Goal: Transaction & Acquisition: Purchase product/service

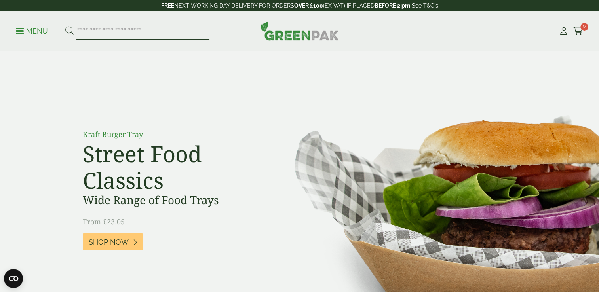
click at [112, 36] on input "search" at bounding box center [142, 31] width 133 height 17
type input "**********"
click at [65, 26] on button at bounding box center [69, 31] width 9 height 10
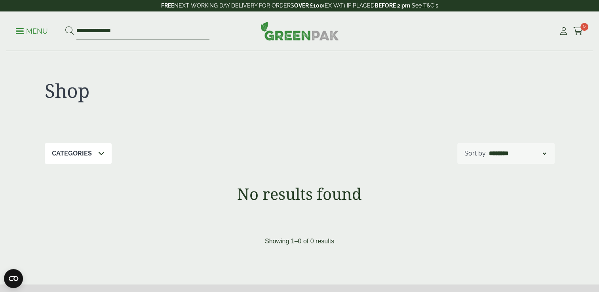
click at [60, 153] on p "Categories" at bounding box center [72, 154] width 40 height 10
click at [98, 152] on icon at bounding box center [101, 153] width 6 height 6
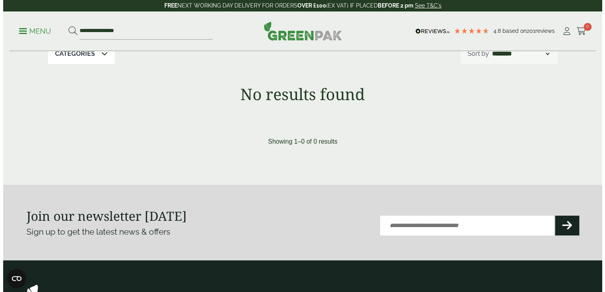
scroll to position [41, 0]
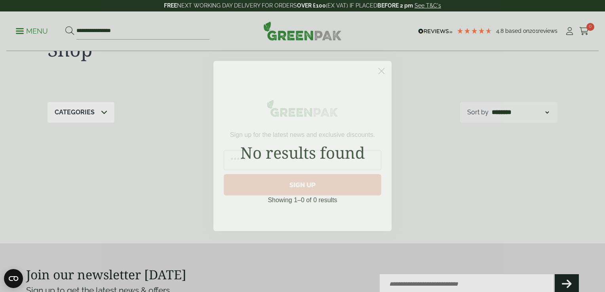
drag, startPoint x: 381, startPoint y: 69, endPoint x: 463, endPoint y: 74, distance: 82.2
click at [463, 74] on div "Close dialog Sign up for the latest news and exclusive discounts. SIGN UP ******" at bounding box center [302, 146] width 605 height 292
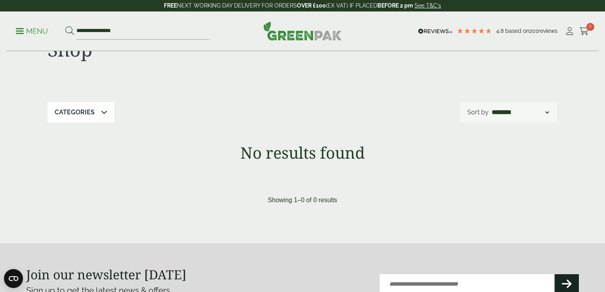
click at [124, 27] on div "Close dialog Sign up for the latest news and exclusive discounts. SIGN UP ******" at bounding box center [302, 146] width 605 height 292
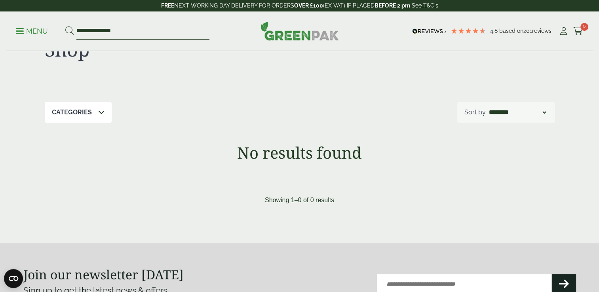
drag, startPoint x: 127, startPoint y: 32, endPoint x: -2, endPoint y: 31, distance: 128.3
click at [0, 31] on html "4.8 Based on 201 reviews FREE NEXT WORKING DAY DELIVERY - See T&C's FREE NEXT W…" at bounding box center [299, 245] width 599 height 573
click at [126, 137] on div "**********" at bounding box center [300, 114] width 562 height 208
click at [100, 114] on icon at bounding box center [101, 112] width 6 height 6
click at [110, 112] on div "Categories" at bounding box center [78, 112] width 67 height 21
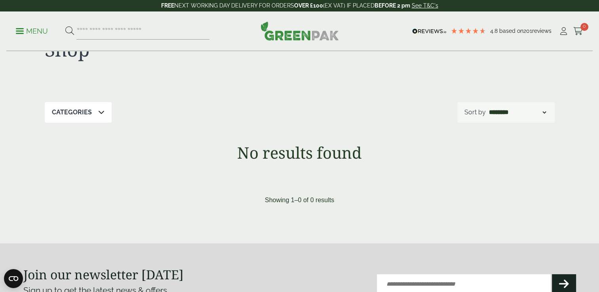
click at [33, 29] on p "Menu" at bounding box center [32, 32] width 32 height 10
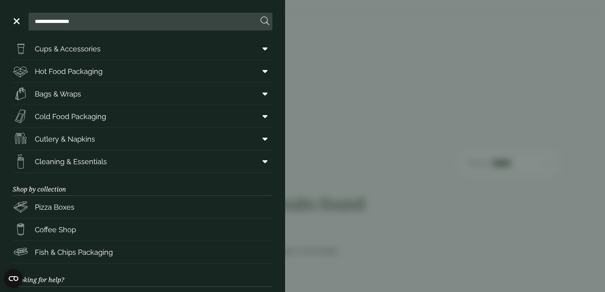
scroll to position [25, 0]
click at [59, 120] on span "Cold Food Packaging" at bounding box center [70, 116] width 71 height 11
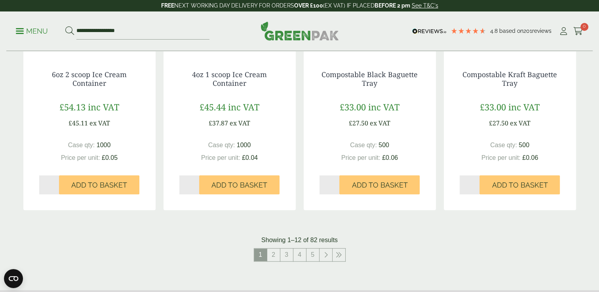
scroll to position [790, 0]
click at [272, 253] on link "2" at bounding box center [273, 255] width 13 height 13
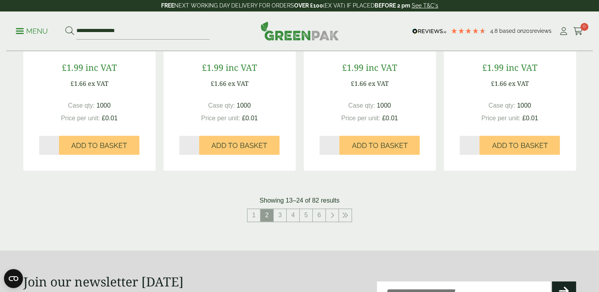
scroll to position [831, 0]
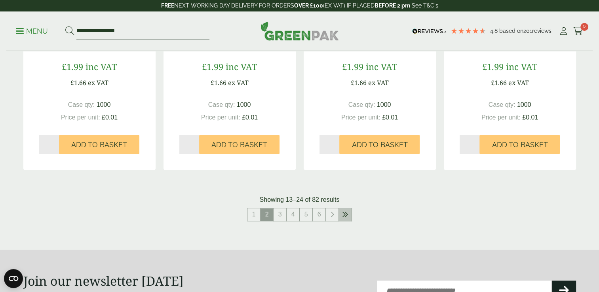
click at [341, 214] on link at bounding box center [345, 214] width 13 height 13
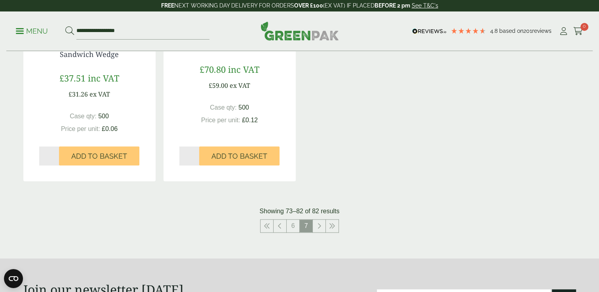
scroll to position [828, 0]
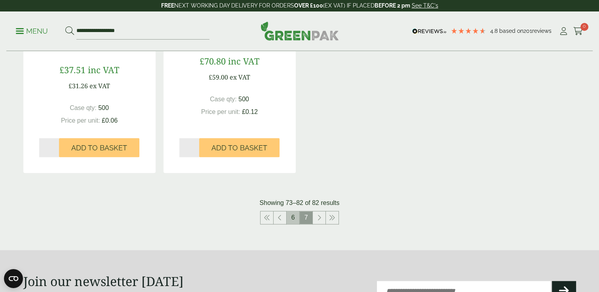
click at [294, 211] on link "6" at bounding box center [293, 217] width 13 height 13
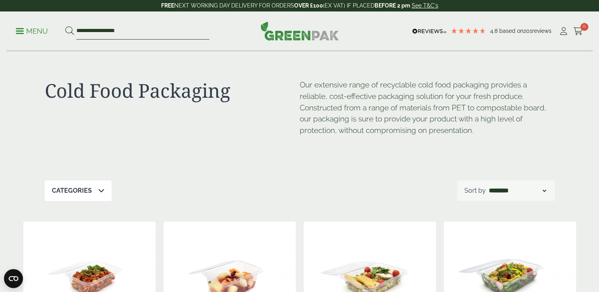
drag, startPoint x: 136, startPoint y: 29, endPoint x: 0, endPoint y: 32, distance: 136.3
type input "********"
click at [65, 26] on button at bounding box center [69, 31] width 9 height 10
